Goal: Navigation & Orientation: Find specific page/section

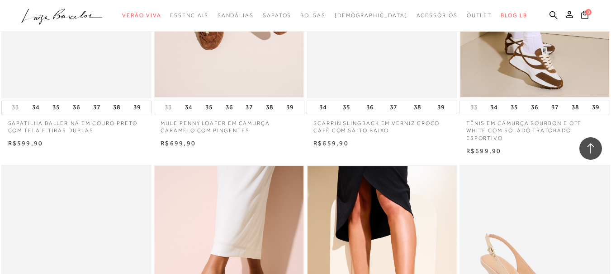
scroll to position [1438, 0]
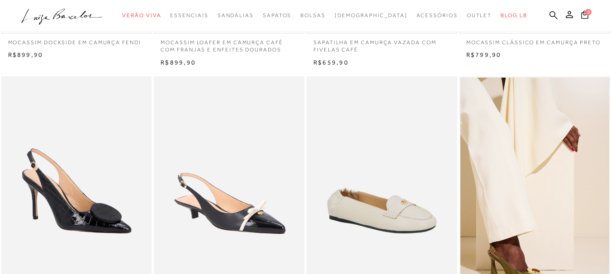
drag, startPoint x: 615, startPoint y: 29, endPoint x: 557, endPoint y: 1, distance: 64.9
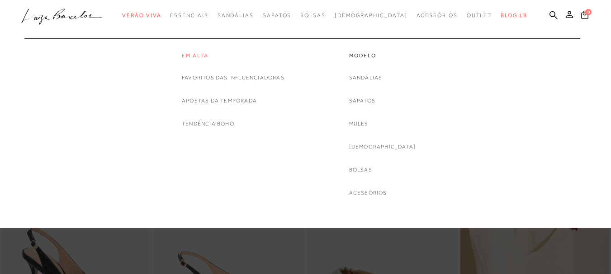
click at [186, 56] on link "Em alta" at bounding box center [233, 56] width 103 height 8
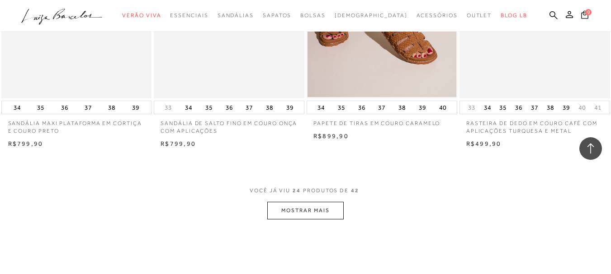
scroll to position [1635, 0]
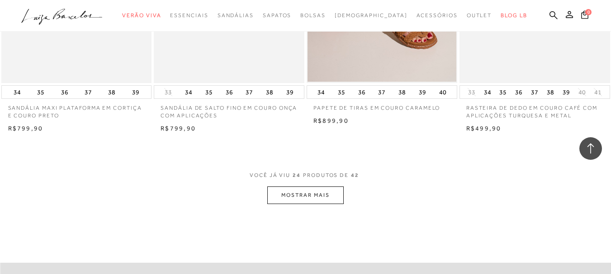
click at [322, 193] on button "MOSTRAR MAIS" at bounding box center [305, 196] width 76 height 18
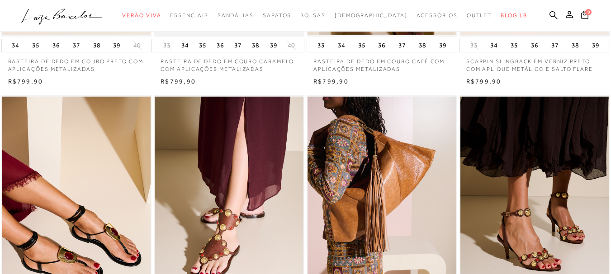
scroll to position [531, 0]
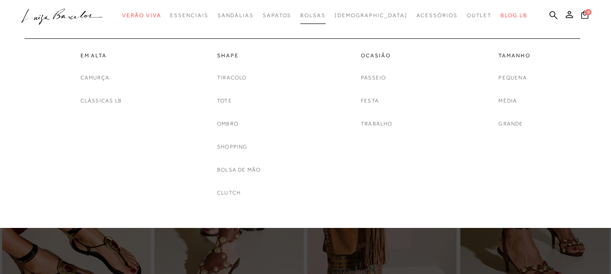
click at [325, 16] on span "Bolsas" at bounding box center [312, 15] width 25 height 6
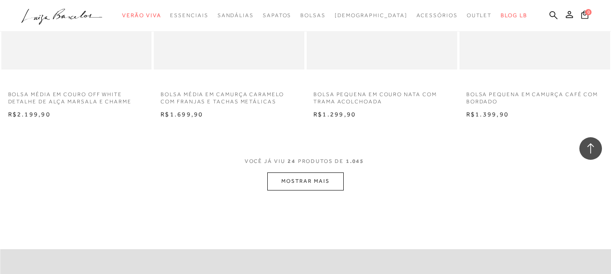
scroll to position [1672, 0]
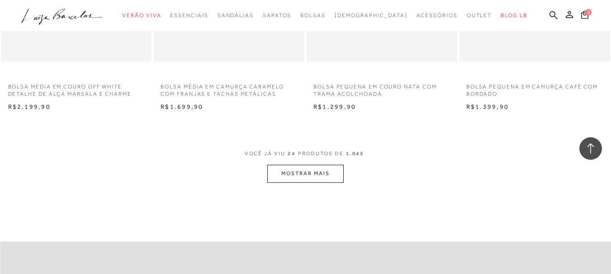
click at [309, 175] on button "MOSTRAR MAIS" at bounding box center [305, 174] width 76 height 18
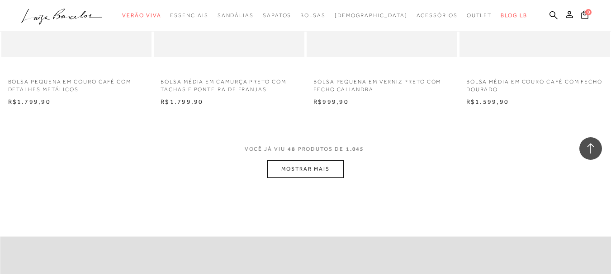
scroll to position [3420, 0]
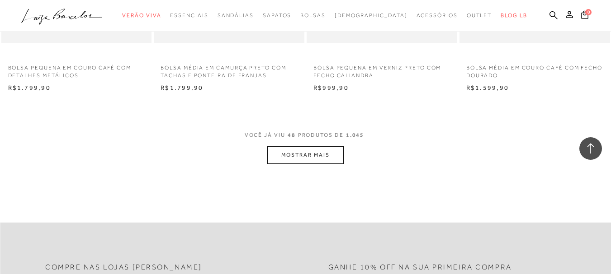
click at [299, 157] on button "MOSTRAR MAIS" at bounding box center [305, 155] width 76 height 18
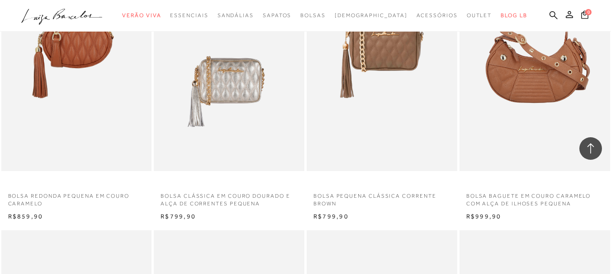
scroll to position [0, 0]
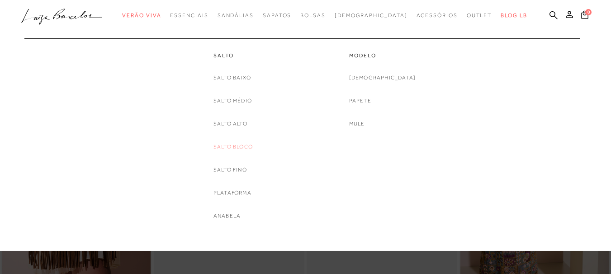
click at [245, 146] on link "Salto Bloco" at bounding box center [232, 146] width 39 height 9
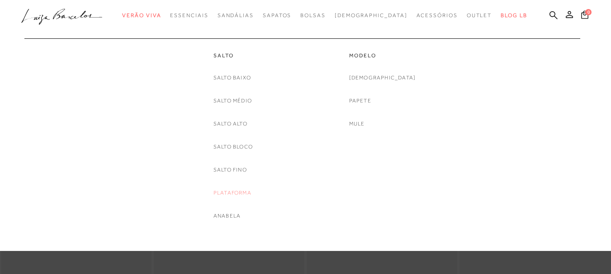
click at [247, 192] on link "Plataforma" at bounding box center [232, 192] width 38 height 9
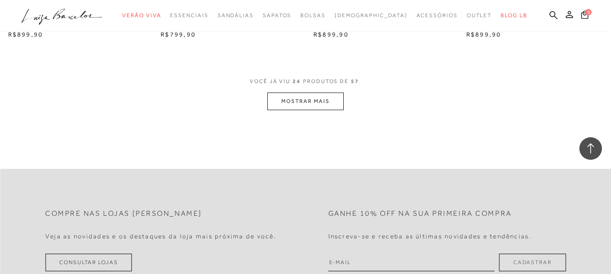
scroll to position [1737, 0]
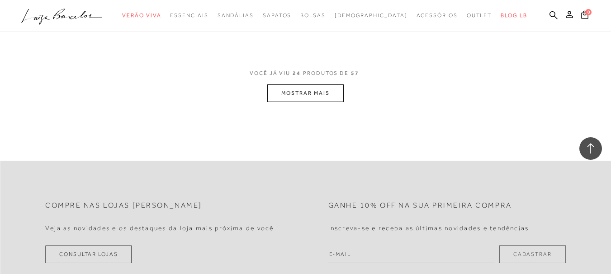
click at [299, 94] on button "MOSTRAR MAIS" at bounding box center [305, 94] width 76 height 18
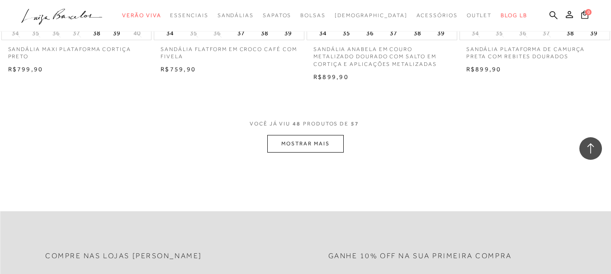
scroll to position [3318, 0]
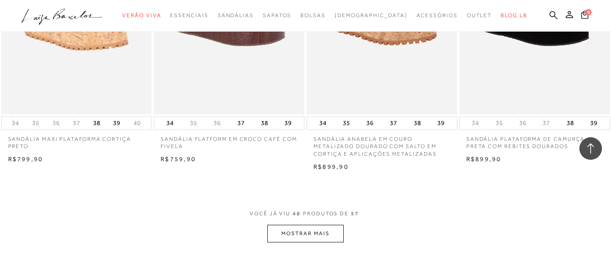
click at [325, 236] on button "MOSTRAR MAIS" at bounding box center [305, 234] width 76 height 18
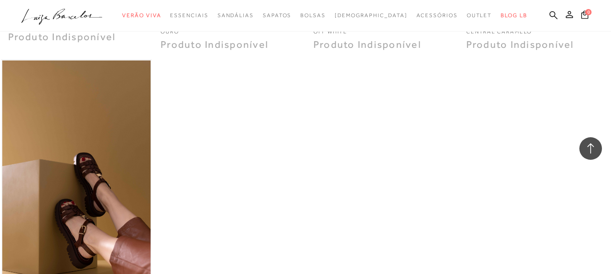
scroll to position [4019, 0]
